Goal: Information Seeking & Learning: Understand process/instructions

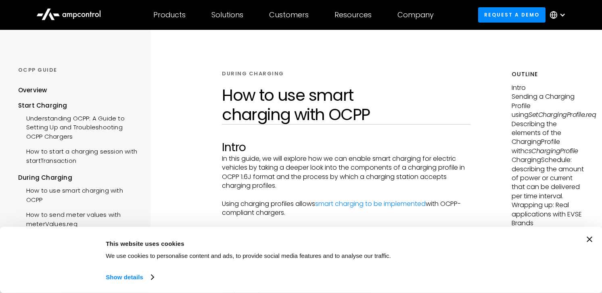
click at [587, 241] on icon "Close banner" at bounding box center [590, 240] width 6 height 6
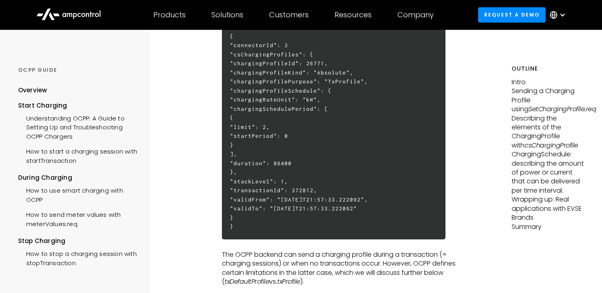
scroll to position [488, 0]
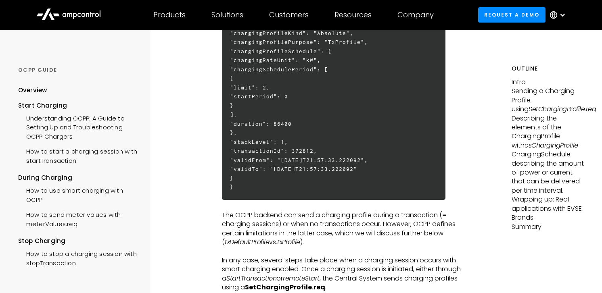
click at [374, 243] on p "The OCPP backend can send a charging profile during a transaction (= charging s…" at bounding box center [346, 229] width 248 height 36
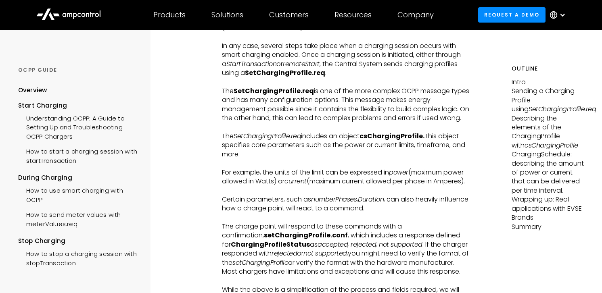
click at [311, 128] on p "‍" at bounding box center [346, 127] width 248 height 9
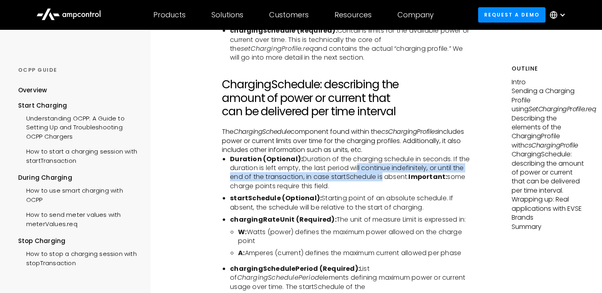
drag, startPoint x: 355, startPoint y: 152, endPoint x: 382, endPoint y: 167, distance: 30.5
click at [382, 167] on li "Duration (Optional): Duration of the charging schedule in seconds. If the durat…" at bounding box center [350, 173] width 240 height 36
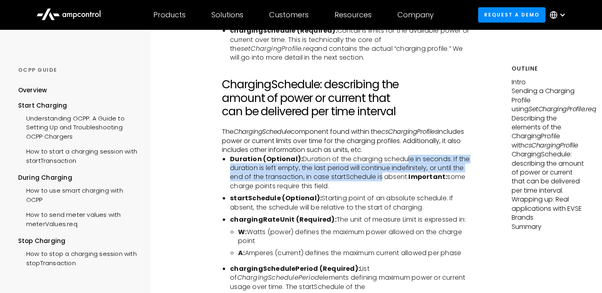
drag, startPoint x: 405, startPoint y: 149, endPoint x: 380, endPoint y: 162, distance: 27.6
click at [380, 162] on li "Duration (Optional): Duration of the charging schedule in seconds. If the durat…" at bounding box center [350, 173] width 240 height 36
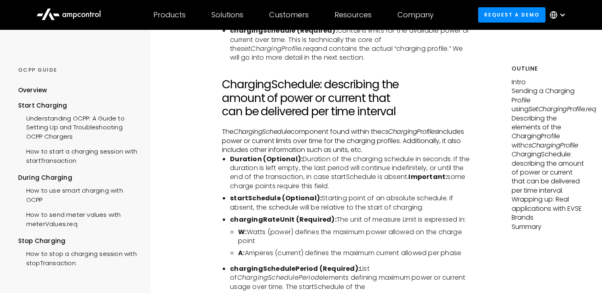
drag, startPoint x: 399, startPoint y: 155, endPoint x: 409, endPoint y: 171, distance: 18.9
click at [409, 171] on li "Duration (Optional): Duration of the charging schedule in seconds. If the durat…" at bounding box center [350, 173] width 240 height 36
drag, startPoint x: 373, startPoint y: 154, endPoint x: 334, endPoint y: 174, distance: 43.3
click at [334, 174] on li "Duration (Optional): Duration of the charging schedule in seconds. If the durat…" at bounding box center [350, 173] width 240 height 36
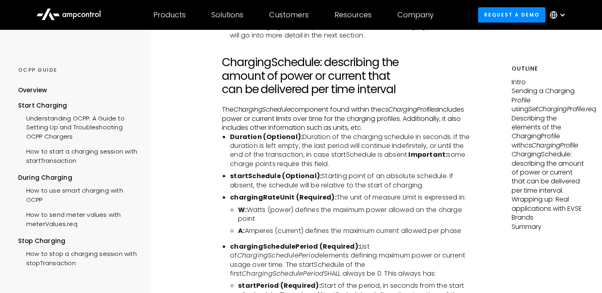
scroll to position [2201, 0]
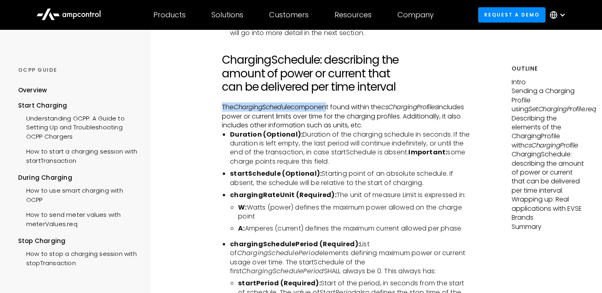
drag, startPoint x: 223, startPoint y: 93, endPoint x: 326, endPoint y: 96, distance: 103.7
click at [326, 103] on p "The ChargingSchedule component found within the csChargingProfiles includes pow…" at bounding box center [346, 116] width 248 height 27
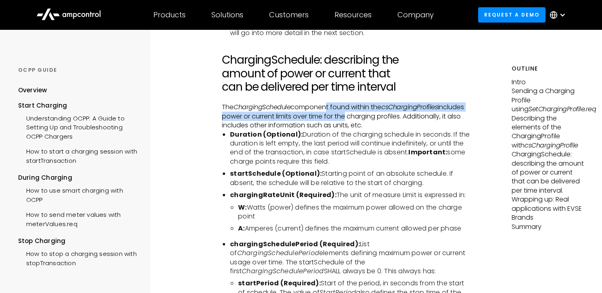
drag, startPoint x: 326, startPoint y: 96, endPoint x: 344, endPoint y: 108, distance: 21.2
click at [344, 108] on p "The ChargingSchedule component found within the csChargingProfiles includes pow…" at bounding box center [346, 116] width 248 height 27
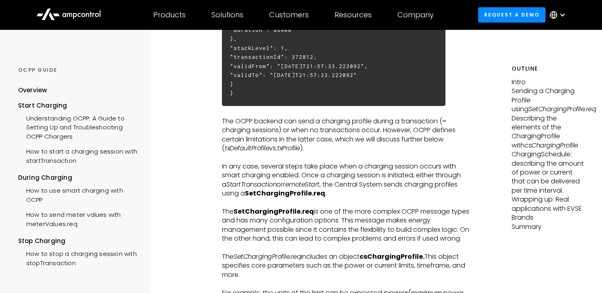
scroll to position [592, 0]
